Goal: Entertainment & Leisure: Consume media (video, audio)

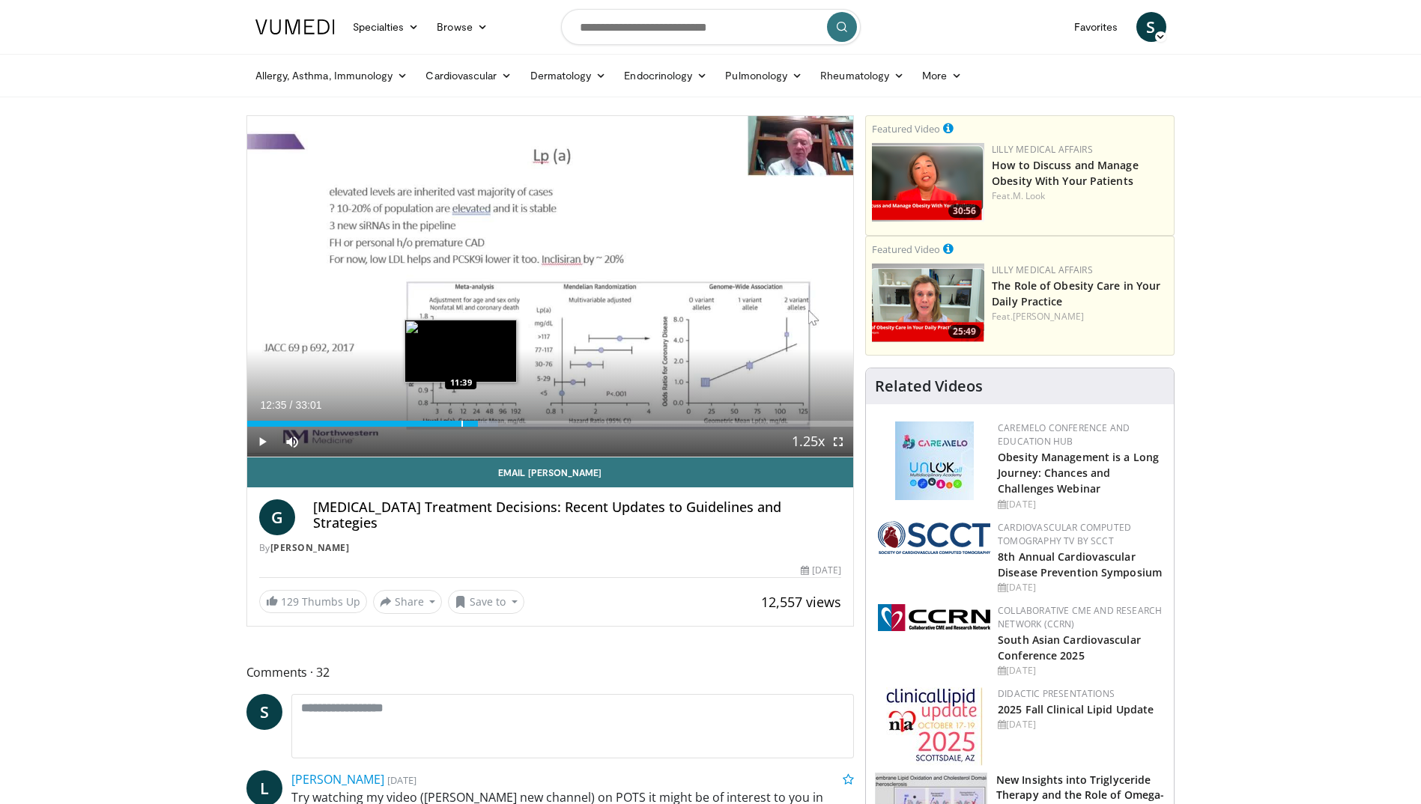
click at [461, 421] on div "Progress Bar" at bounding box center [461, 424] width 1 height 6
click at [449, 421] on div "Progress Bar" at bounding box center [449, 424] width 1 height 6
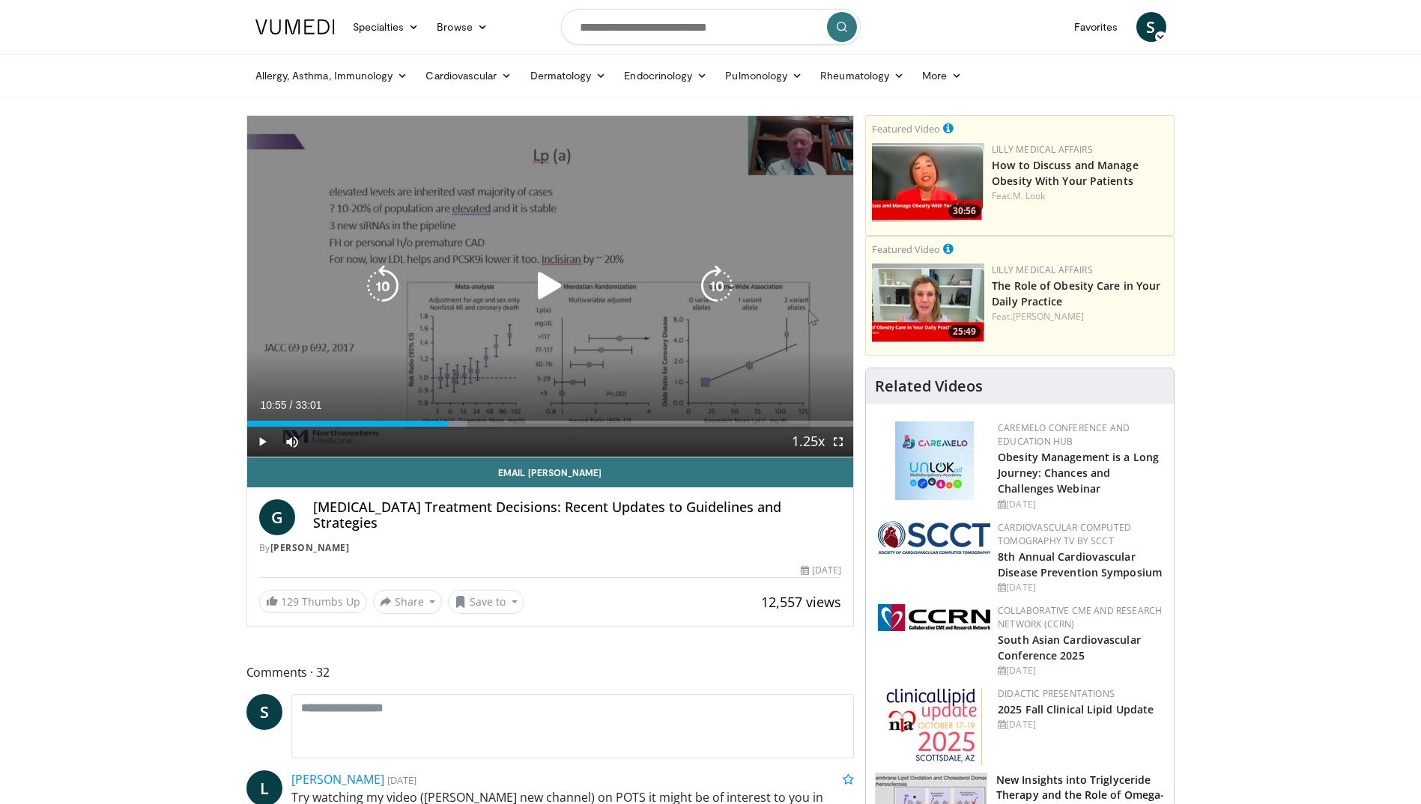
click at [553, 287] on icon "Video Player" at bounding box center [550, 286] width 42 height 42
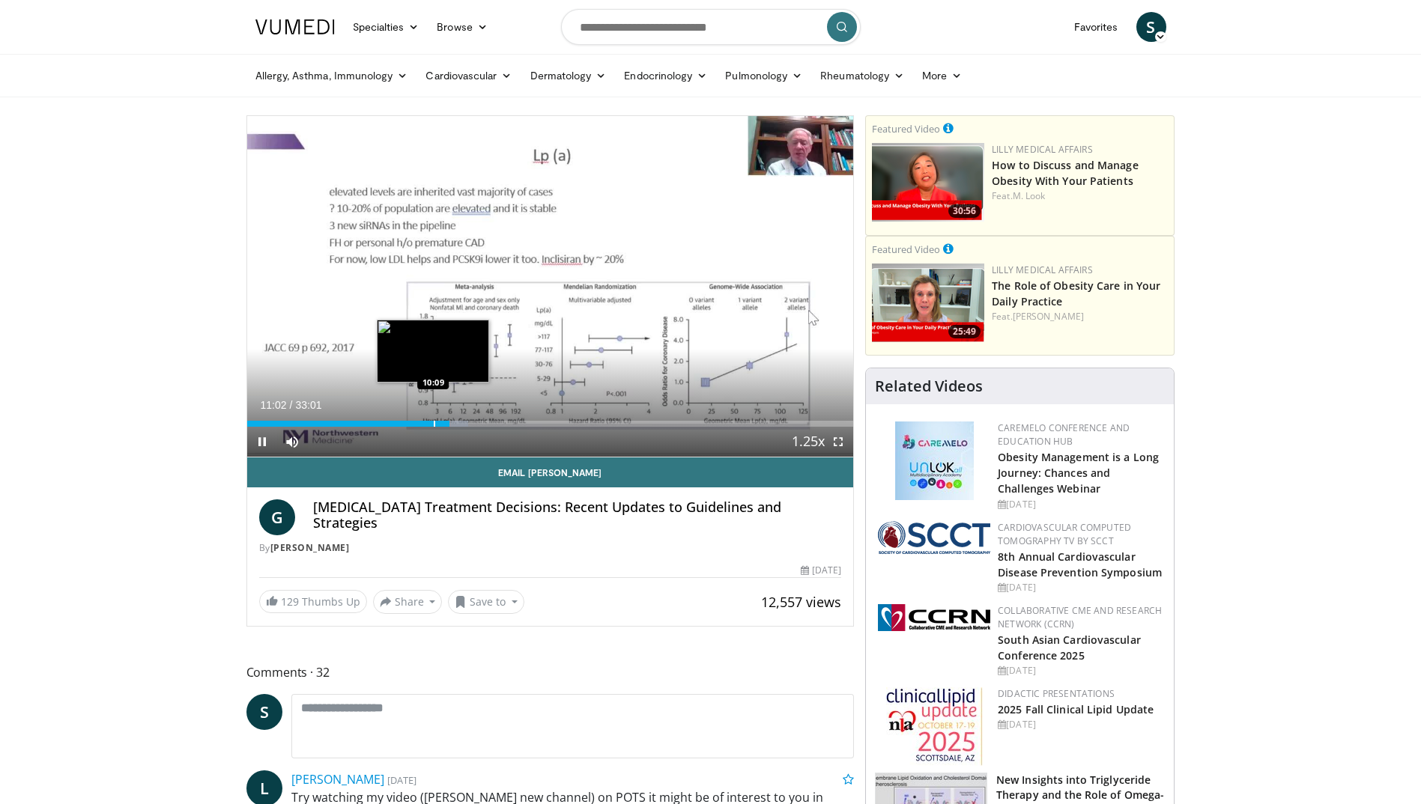
click at [434, 424] on div "Progress Bar" at bounding box center [434, 424] width 1 height 6
click at [413, 421] on div "Progress Bar" at bounding box center [413, 424] width 1 height 6
click at [395, 423] on div "Progress Bar" at bounding box center [395, 424] width 1 height 6
click at [366, 424] on div "Progress Bar" at bounding box center [366, 424] width 1 height 6
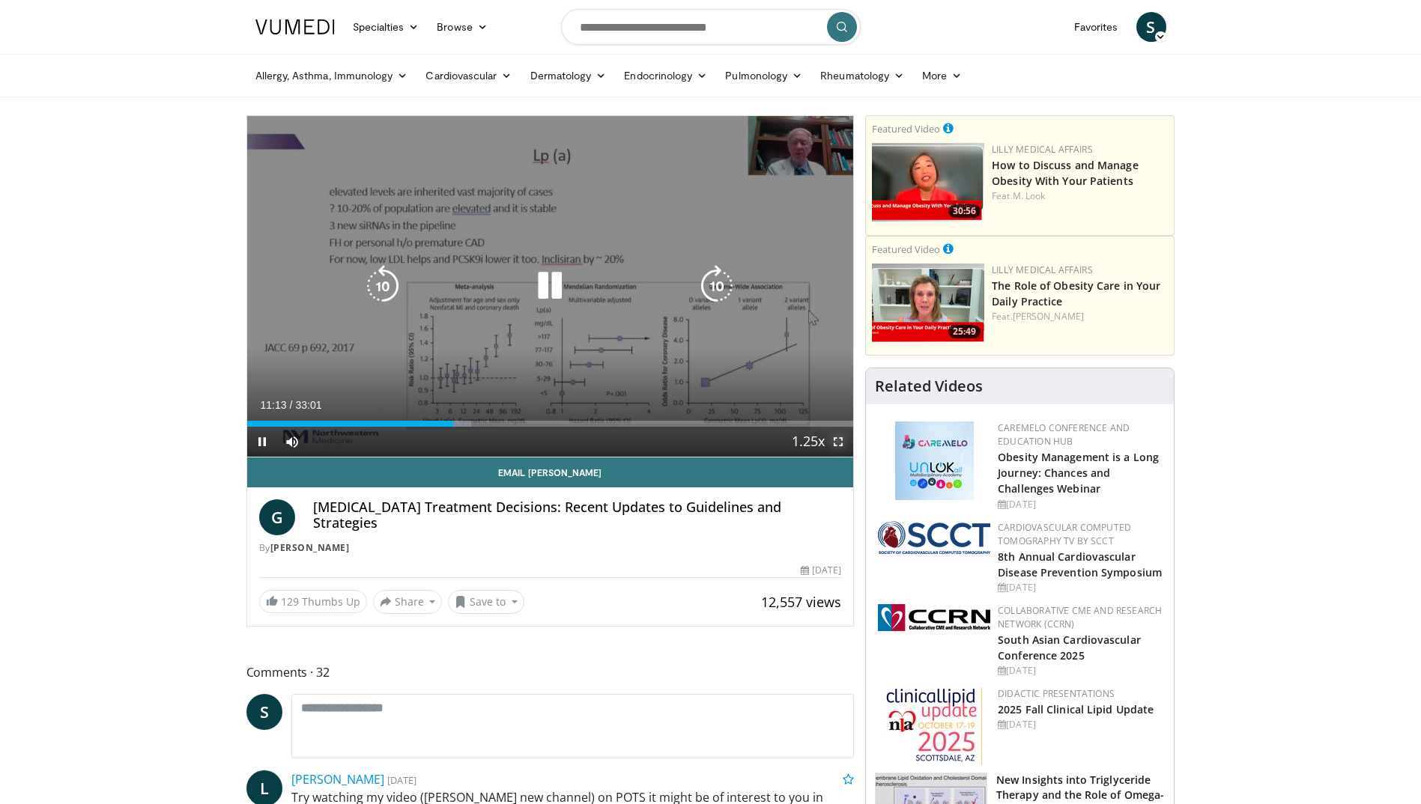
drag, startPoint x: 840, startPoint y: 442, endPoint x: 843, endPoint y: 497, distance: 55.5
click at [840, 442] on span "Video Player" at bounding box center [838, 442] width 30 height 30
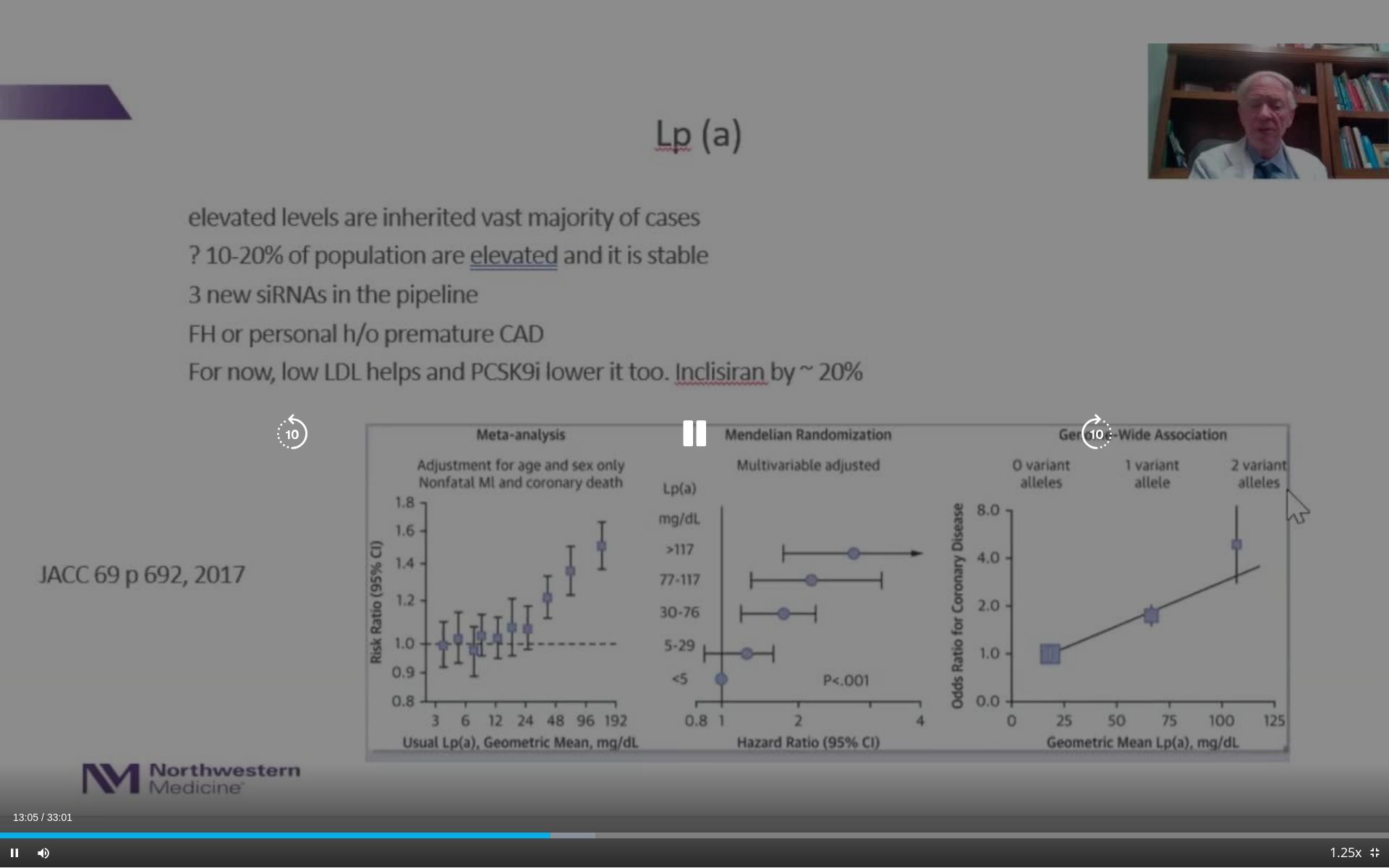
click at [693, 432] on icon "Video Player" at bounding box center [694, 434] width 41 height 41
click at [701, 422] on icon "Video Player" at bounding box center [694, 434] width 41 height 41
click at [50, 413] on div "10 seconds Tap to unmute" at bounding box center [694, 433] width 1389 height 866
click at [230, 490] on div "10 seconds Tap to unmute" at bounding box center [694, 434] width 1389 height 867
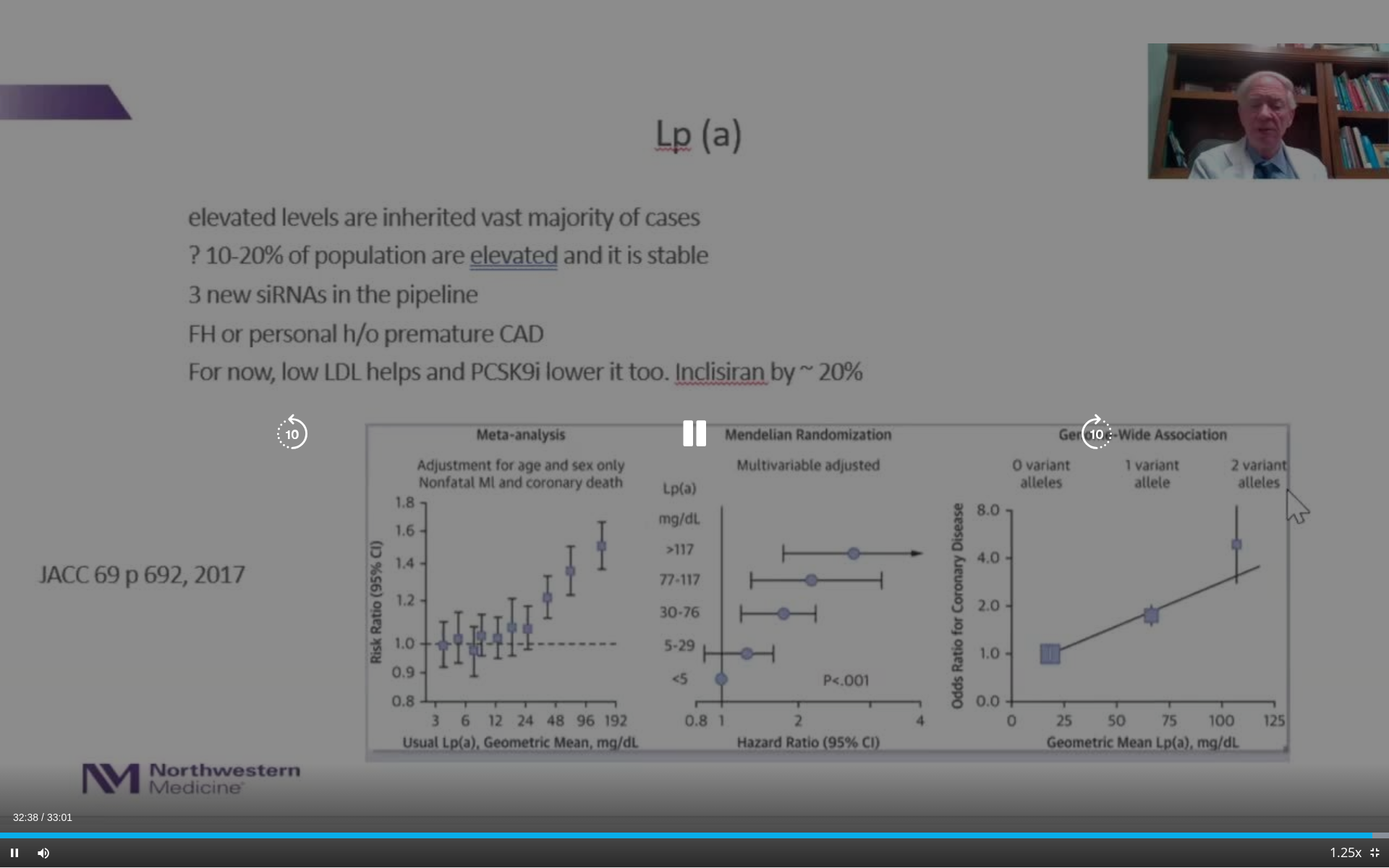
click at [401, 557] on div "10 seconds Tap to unmute" at bounding box center [694, 434] width 1389 height 867
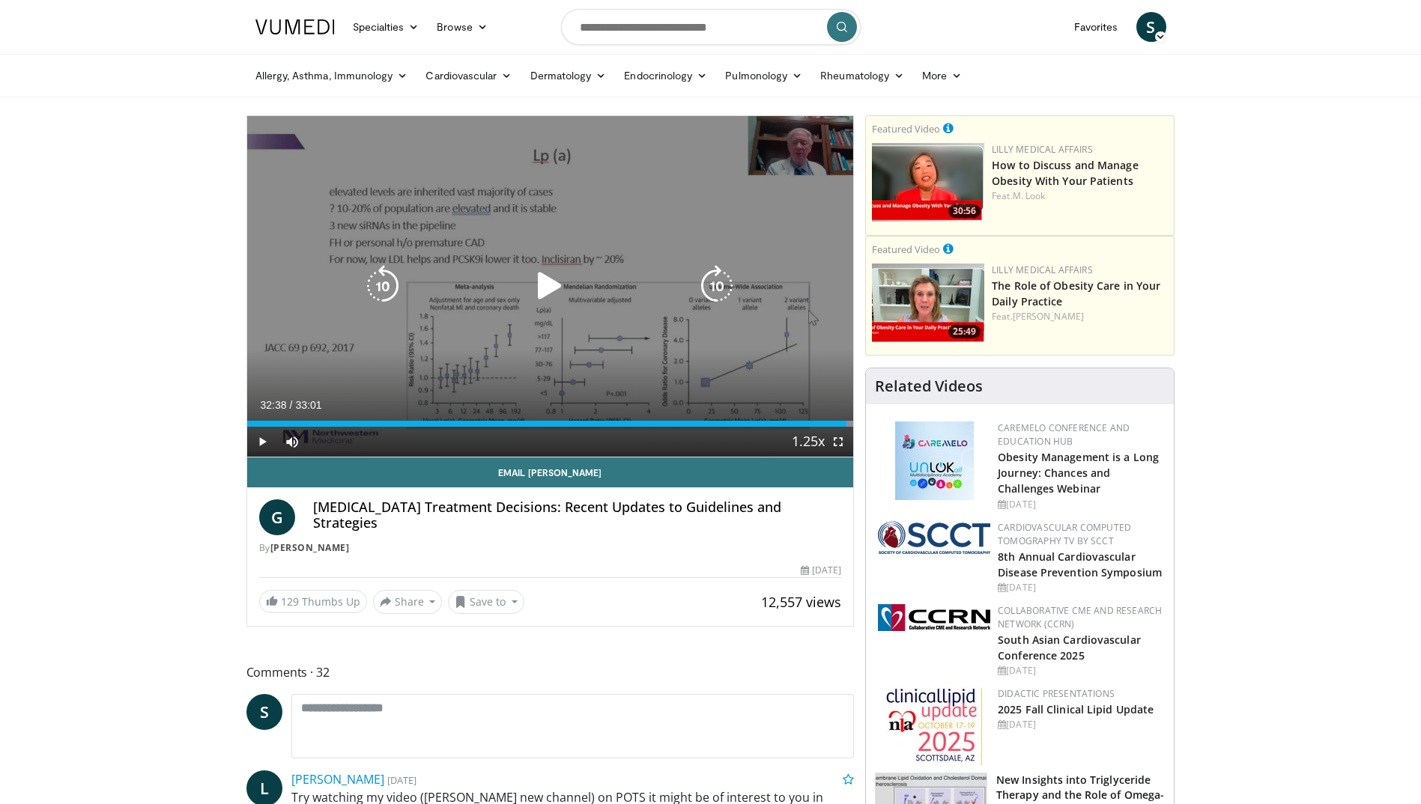
click at [467, 320] on div "10 seconds Tap to unmute" at bounding box center [550, 286] width 607 height 341
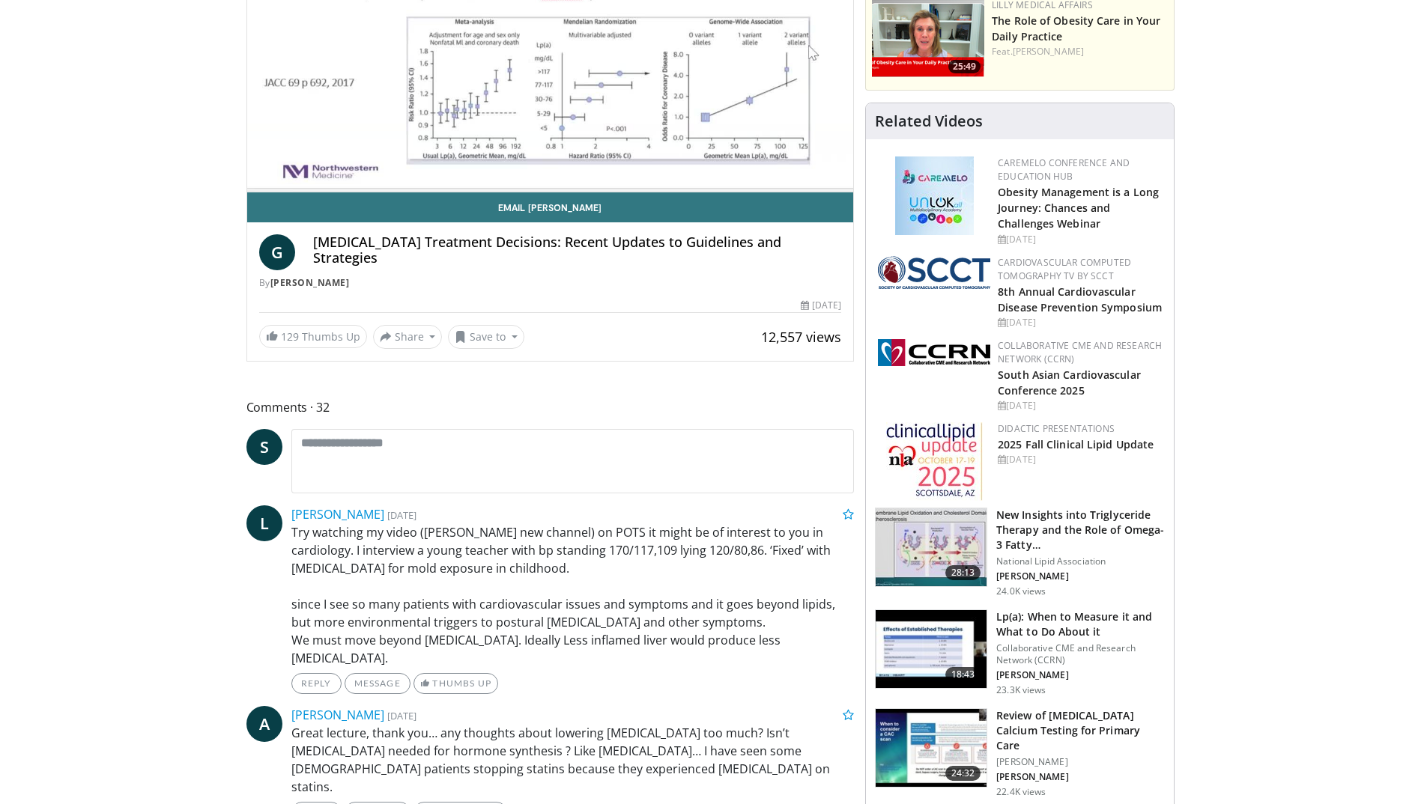
scroll to position [374, 0]
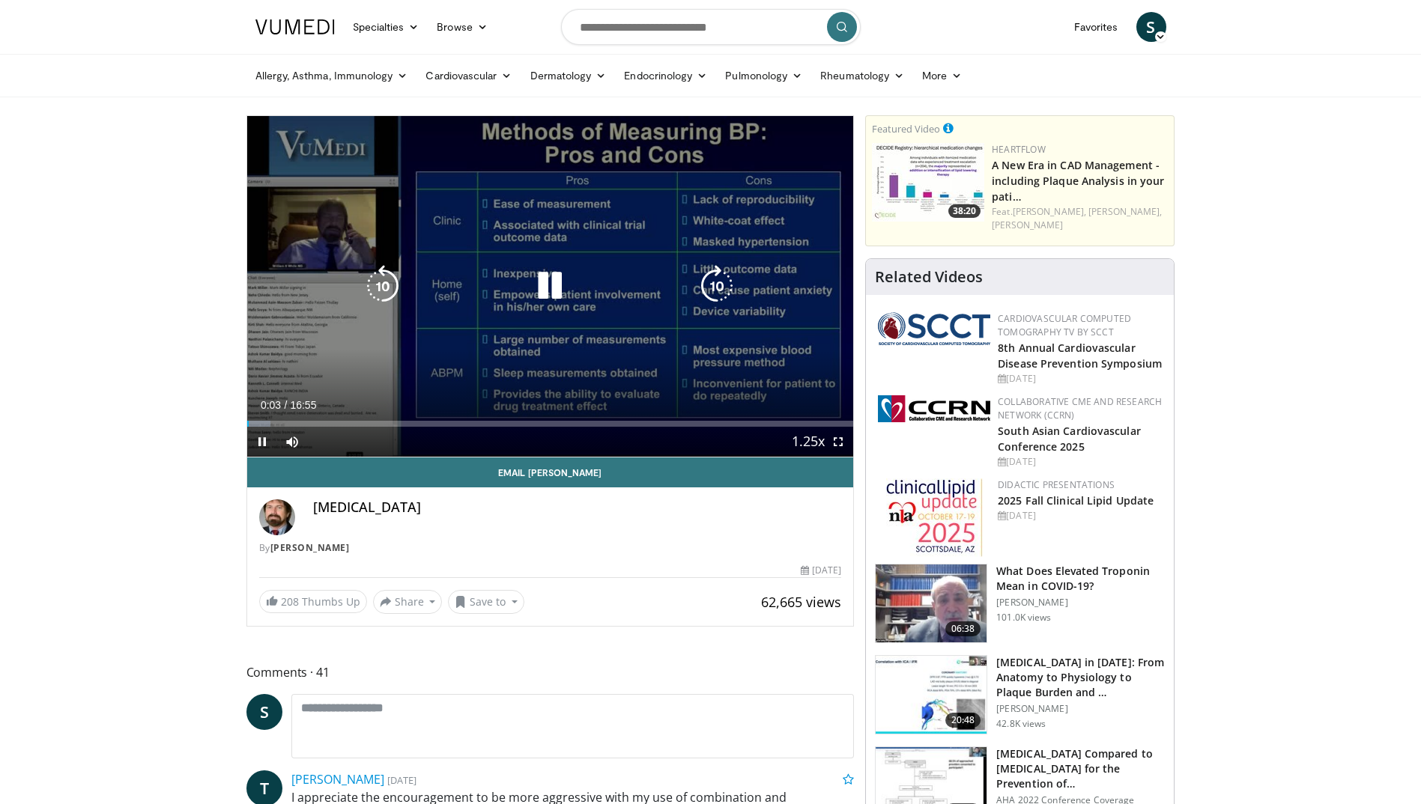
click at [545, 289] on icon "Video Player" at bounding box center [550, 286] width 42 height 42
